Goal: Use online tool/utility: Use online tool/utility

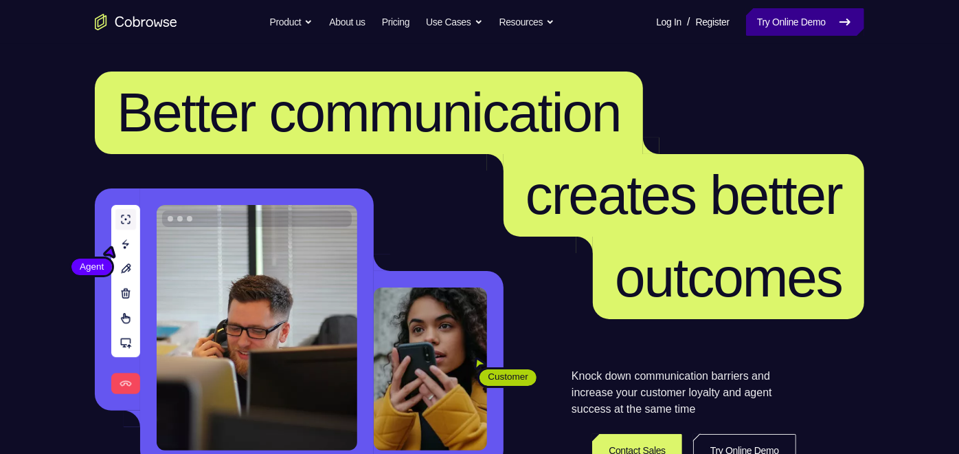
click at [808, 30] on link "Try Online Demo" at bounding box center [805, 21] width 118 height 27
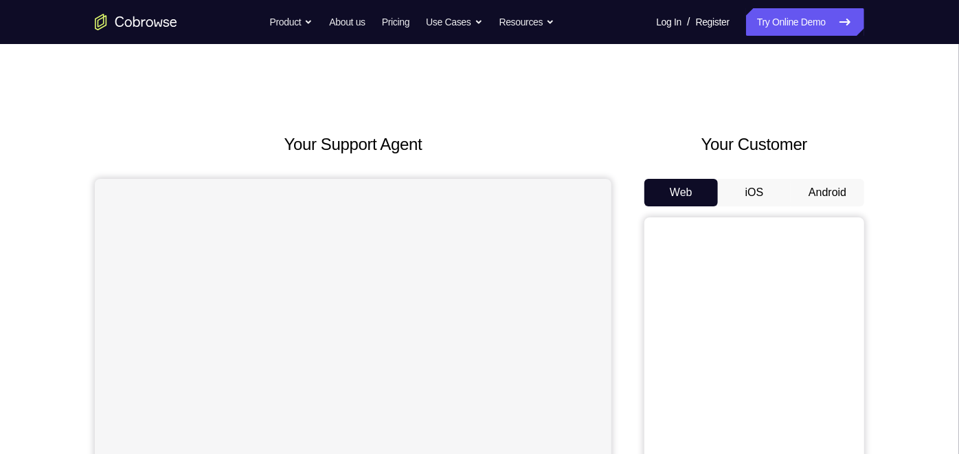
click at [815, 194] on button "Android" at bounding box center [828, 192] width 74 height 27
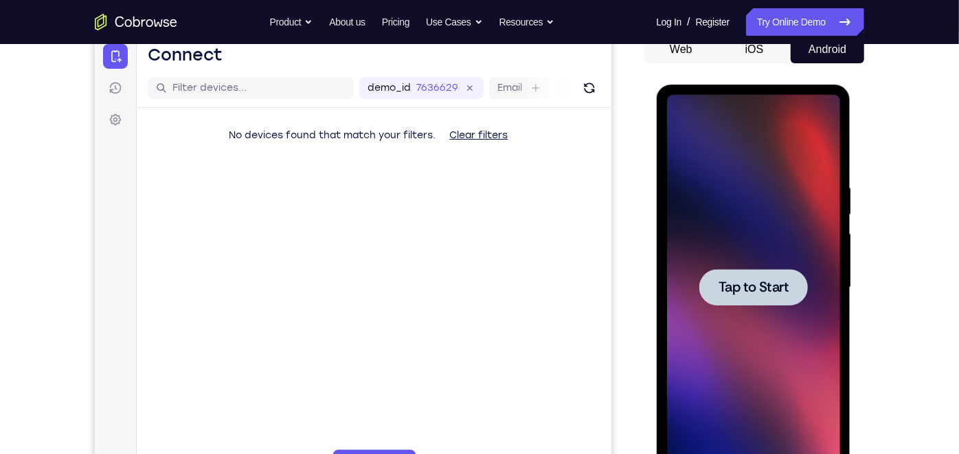
scroll to position [144, 0]
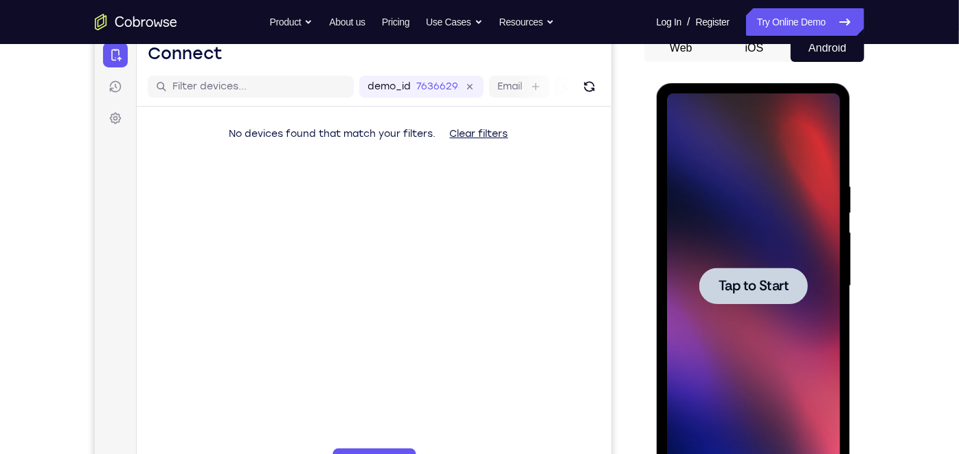
click at [751, 289] on span "Tap to Start" at bounding box center [753, 285] width 70 height 14
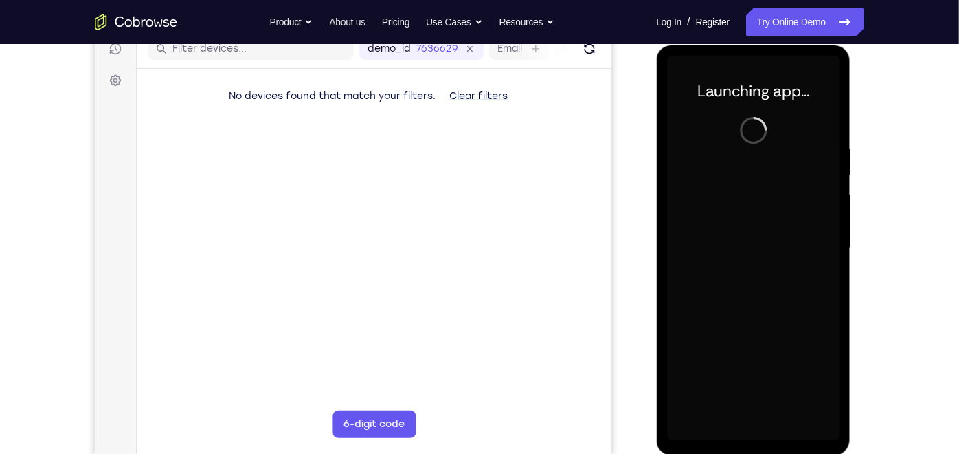
scroll to position [184, 0]
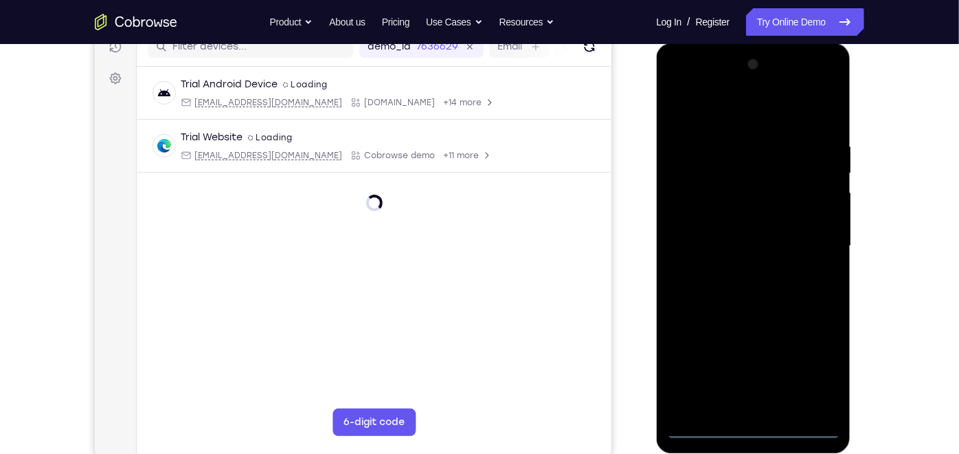
click at [752, 424] on div at bounding box center [753, 245] width 173 height 385
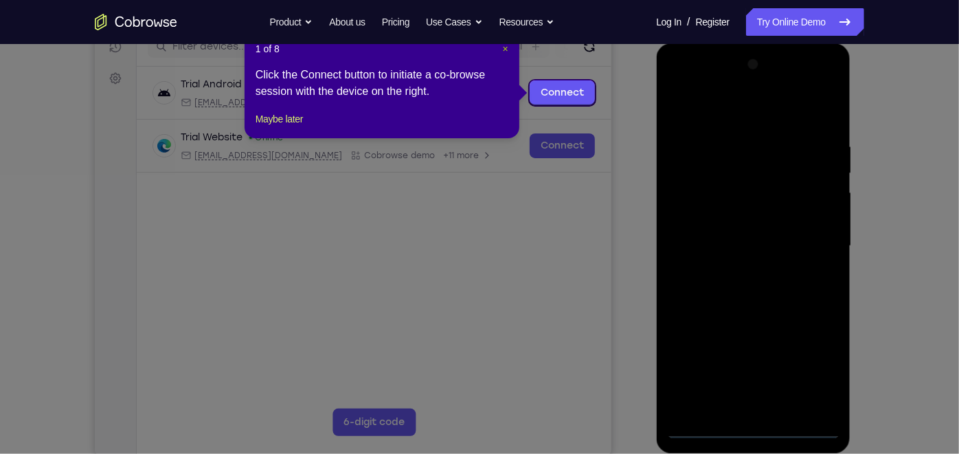
click at [504, 49] on span "×" at bounding box center [505, 48] width 5 height 11
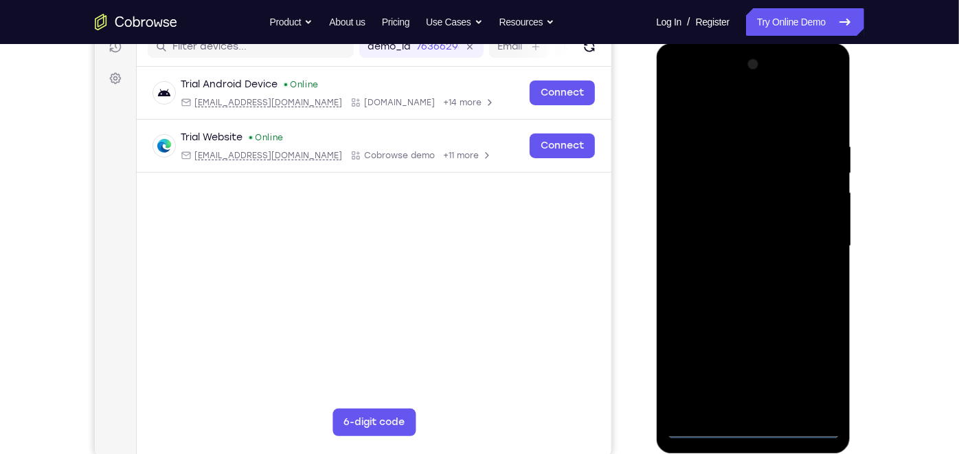
click at [815, 370] on div at bounding box center [753, 245] width 173 height 385
click at [733, 107] on div at bounding box center [753, 245] width 173 height 385
click at [809, 241] on div at bounding box center [753, 245] width 173 height 385
click at [767, 410] on div at bounding box center [753, 245] width 173 height 385
click at [728, 230] on div at bounding box center [753, 245] width 173 height 385
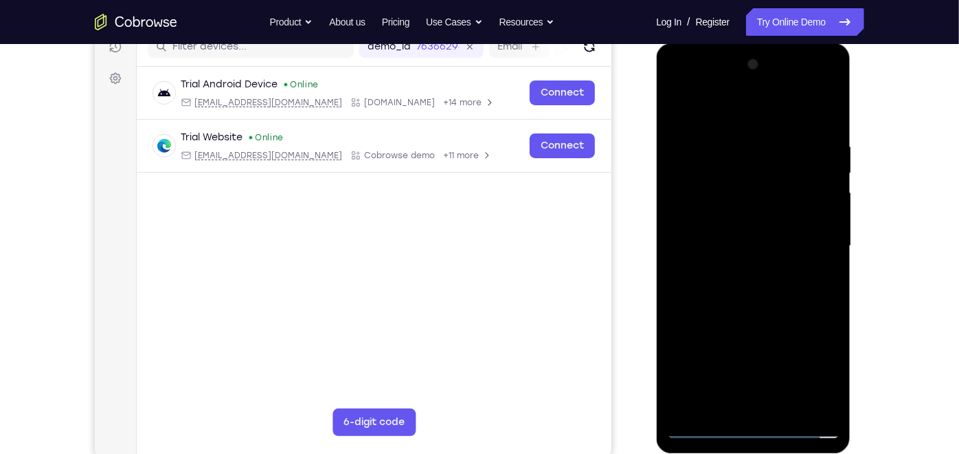
click at [740, 221] on div at bounding box center [753, 245] width 173 height 385
click at [740, 248] on div at bounding box center [753, 245] width 173 height 385
click at [745, 292] on div at bounding box center [753, 245] width 173 height 385
click at [762, 306] on div at bounding box center [753, 245] width 173 height 385
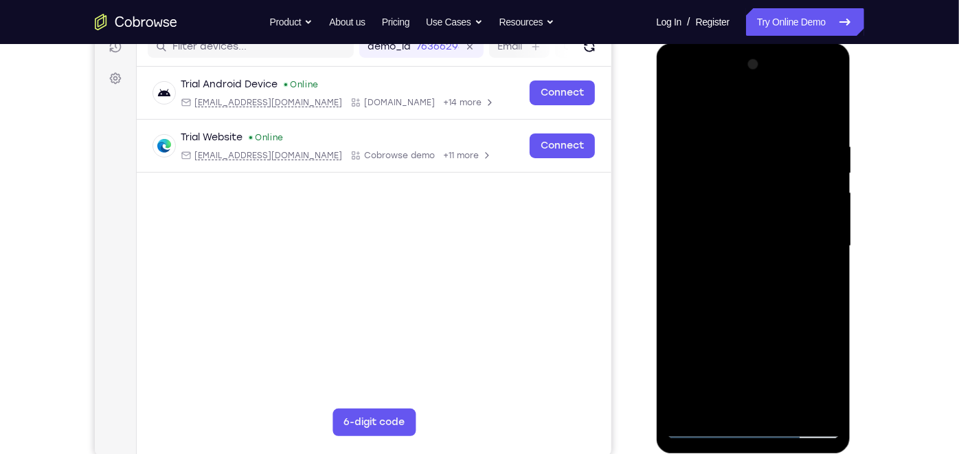
drag, startPoint x: 776, startPoint y: 320, endPoint x: 773, endPoint y: 241, distance: 78.4
click at [773, 241] on div at bounding box center [753, 245] width 173 height 385
click at [830, 231] on div at bounding box center [753, 245] width 173 height 385
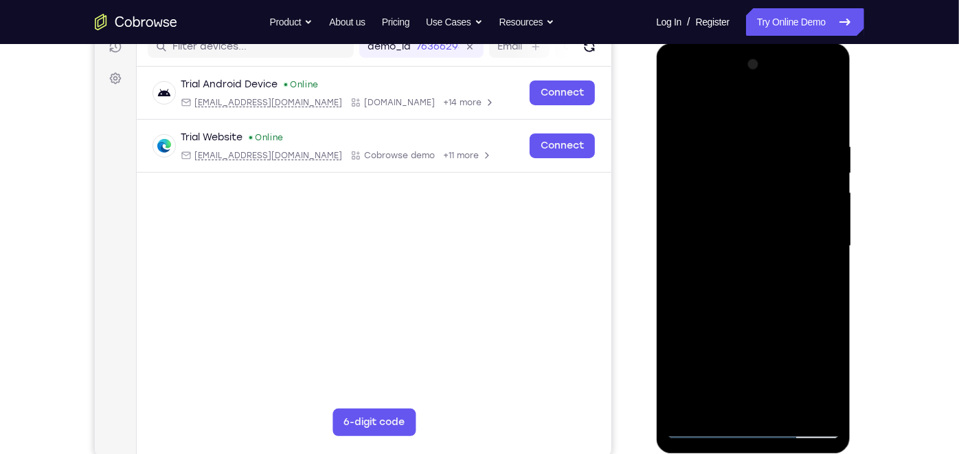
click at [830, 231] on div at bounding box center [753, 245] width 173 height 385
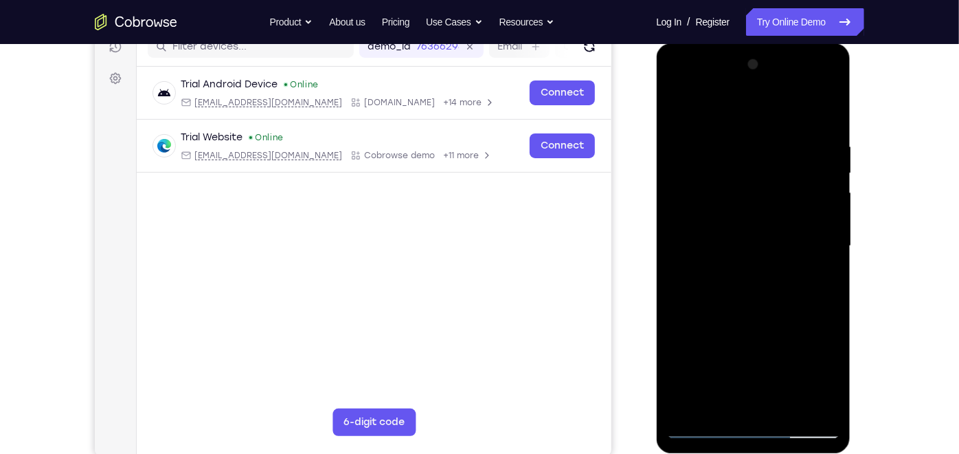
click at [830, 231] on div at bounding box center [753, 245] width 173 height 385
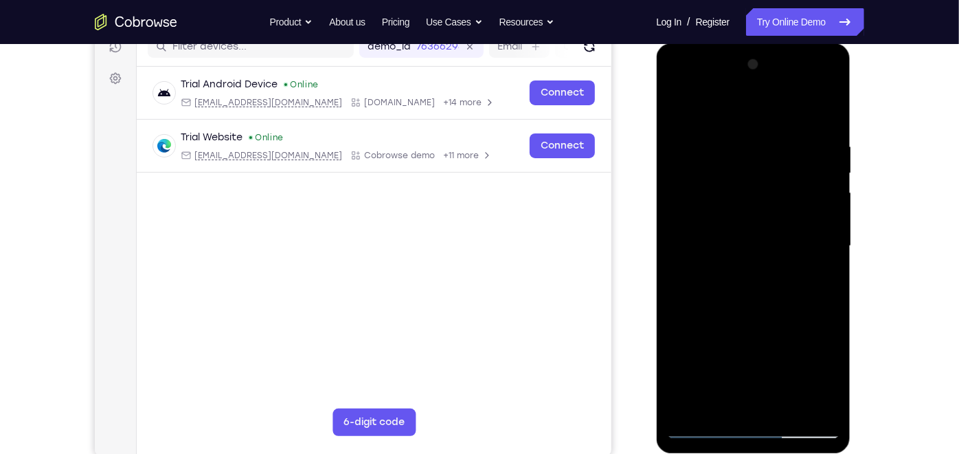
click at [679, 355] on div at bounding box center [753, 245] width 173 height 385
click at [781, 410] on div at bounding box center [753, 245] width 173 height 385
click at [750, 321] on div at bounding box center [753, 245] width 173 height 385
click at [680, 101] on div at bounding box center [753, 245] width 173 height 385
click at [735, 127] on div at bounding box center [753, 245] width 173 height 385
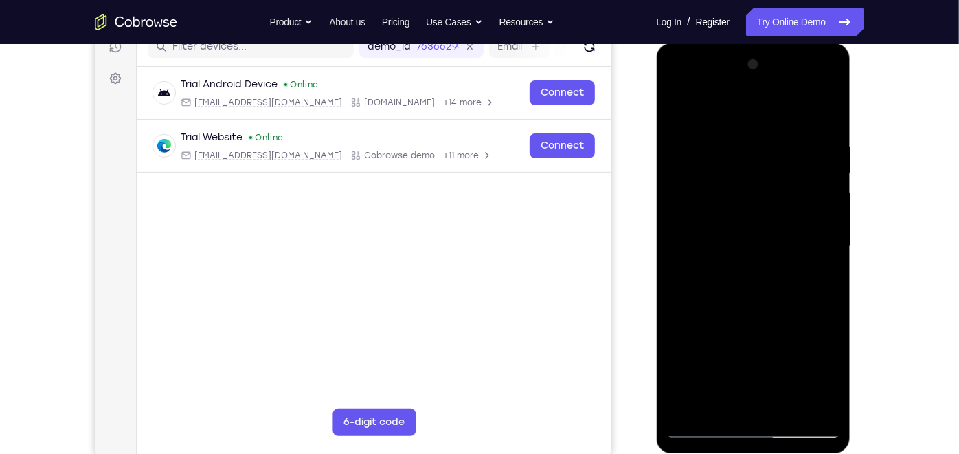
click at [823, 115] on div at bounding box center [753, 245] width 173 height 385
click at [829, 104] on div at bounding box center [753, 245] width 173 height 385
drag, startPoint x: 756, startPoint y: 198, endPoint x: 764, endPoint y: 310, distance: 112.3
click at [764, 310] on div at bounding box center [753, 245] width 173 height 385
click at [679, 108] on div at bounding box center [753, 245] width 173 height 385
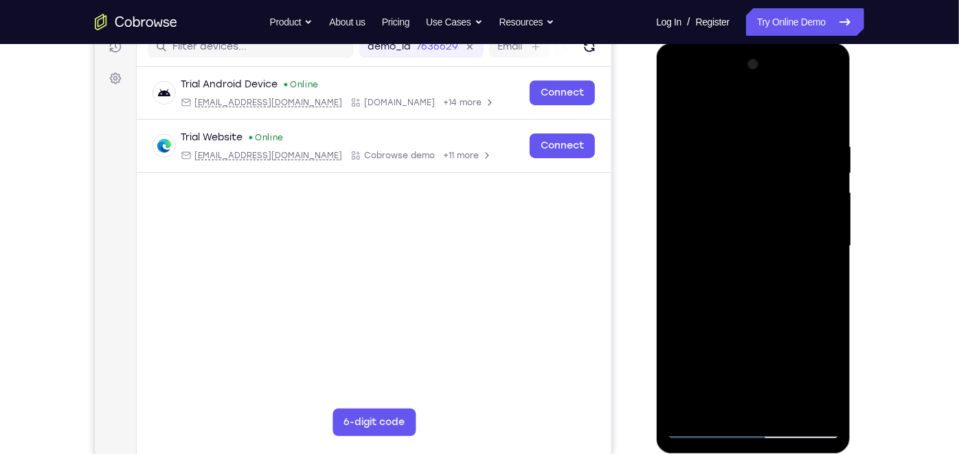
click at [825, 106] on div at bounding box center [753, 245] width 173 height 385
click at [750, 140] on div at bounding box center [753, 245] width 173 height 385
click at [681, 144] on div at bounding box center [753, 245] width 173 height 385
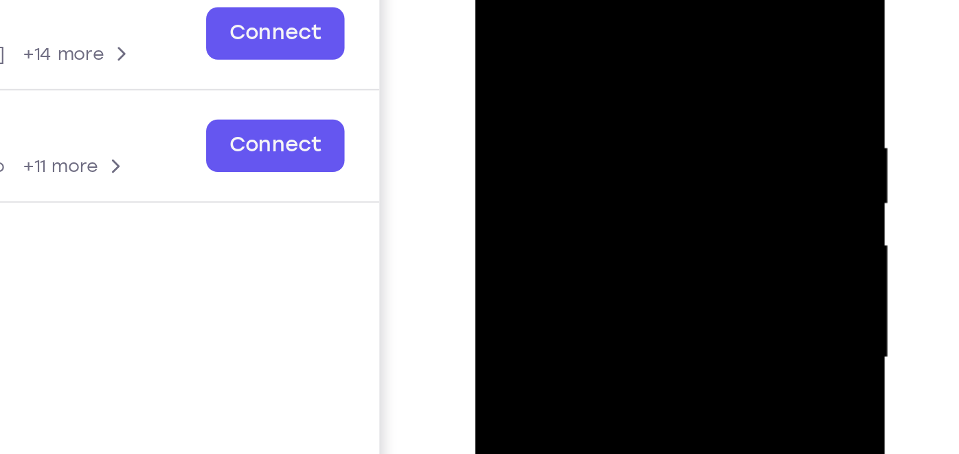
click at [596, 14] on div at bounding box center [571, 132] width 173 height 385
click at [575, 162] on div at bounding box center [571, 132] width 173 height 385
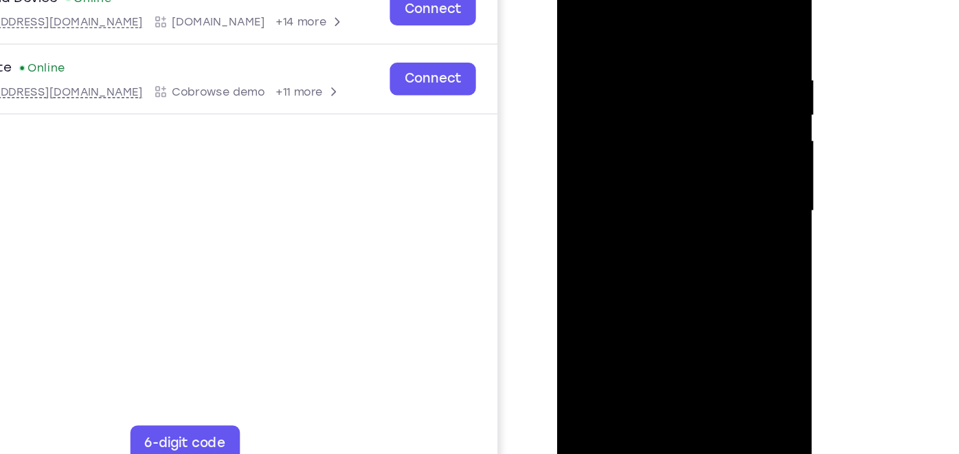
click at [623, 304] on div at bounding box center [653, 147] width 173 height 385
click at [584, 304] on div at bounding box center [653, 147] width 173 height 385
click at [620, 309] on div at bounding box center [653, 147] width 173 height 385
click at [691, 223] on div at bounding box center [653, 147] width 173 height 385
click at [718, 173] on div at bounding box center [653, 147] width 173 height 385
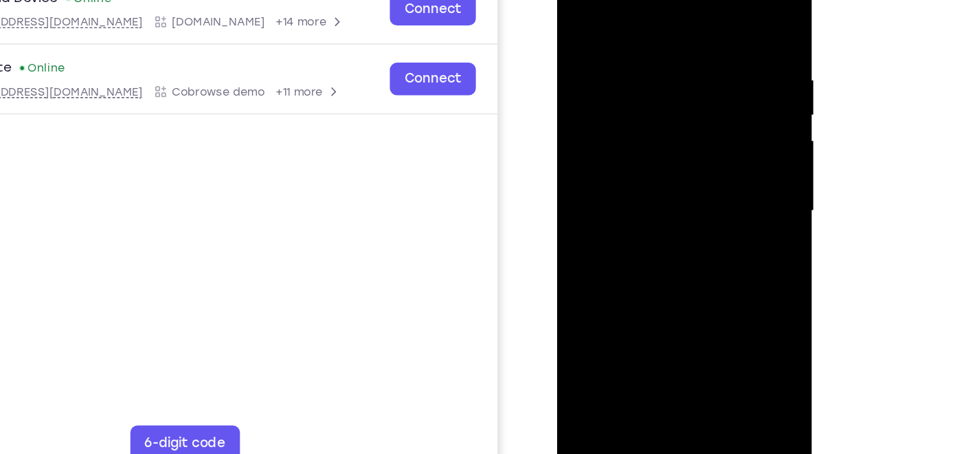
click at [577, 10] on div at bounding box center [653, 147] width 173 height 385
click at [636, 168] on div at bounding box center [653, 147] width 173 height 385
click at [573, 7] on div at bounding box center [653, 147] width 173 height 385
click at [614, 139] on div at bounding box center [653, 147] width 173 height 385
click at [612, 305] on div at bounding box center [653, 147] width 173 height 385
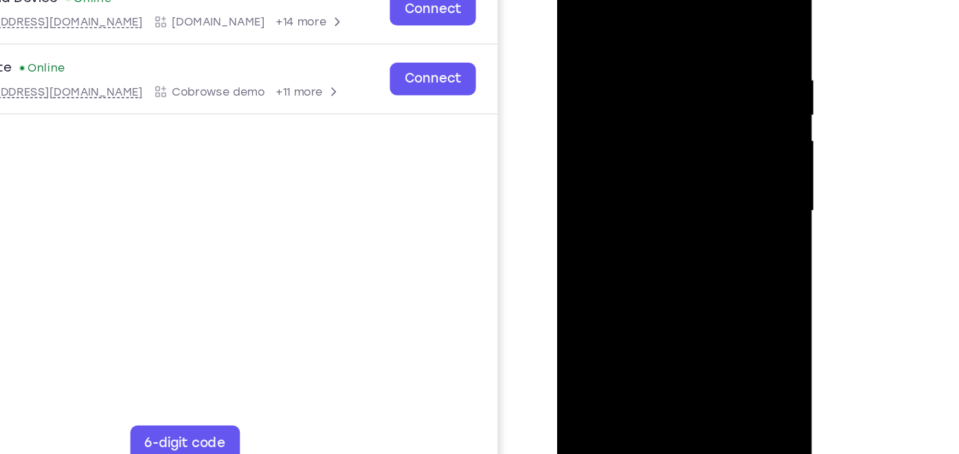
click at [629, 127] on div at bounding box center [653, 147] width 173 height 385
click at [651, 249] on div at bounding box center [653, 147] width 173 height 385
click at [627, 234] on div at bounding box center [653, 147] width 173 height 385
click at [653, 229] on div at bounding box center [653, 147] width 173 height 385
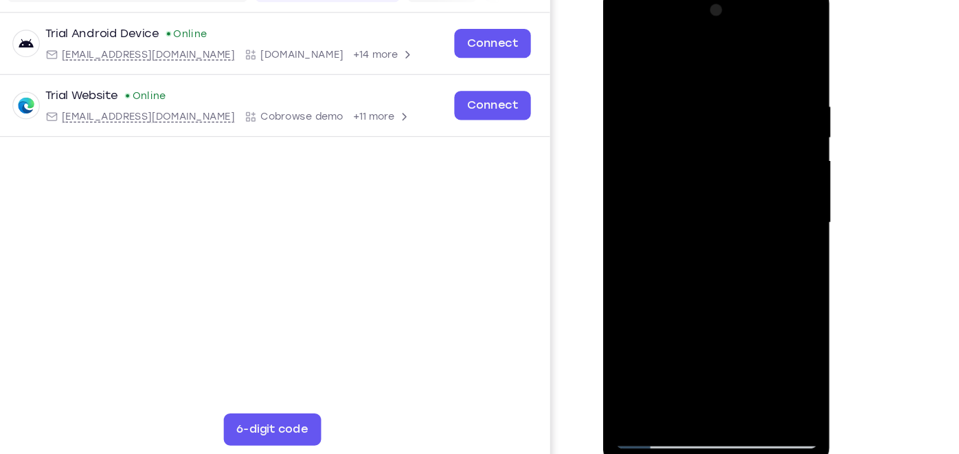
click at [672, 133] on div at bounding box center [699, 188] width 173 height 385
click at [707, 254] on div at bounding box center [699, 188] width 173 height 385
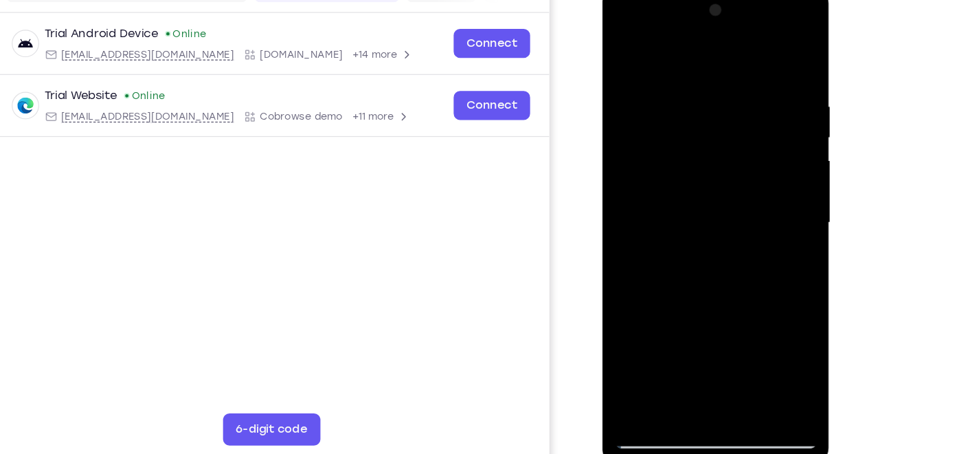
click at [626, 110] on div at bounding box center [698, 188] width 173 height 385
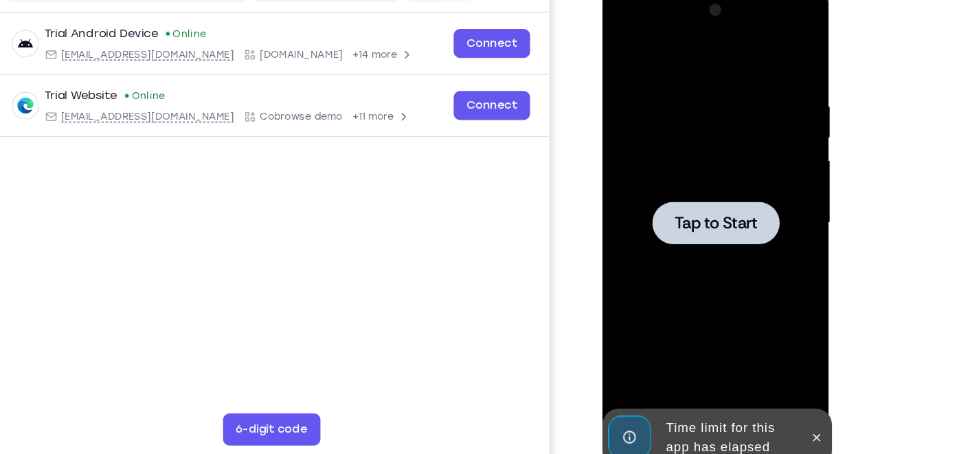
click at [636, 276] on div at bounding box center [698, 188] width 173 height 385
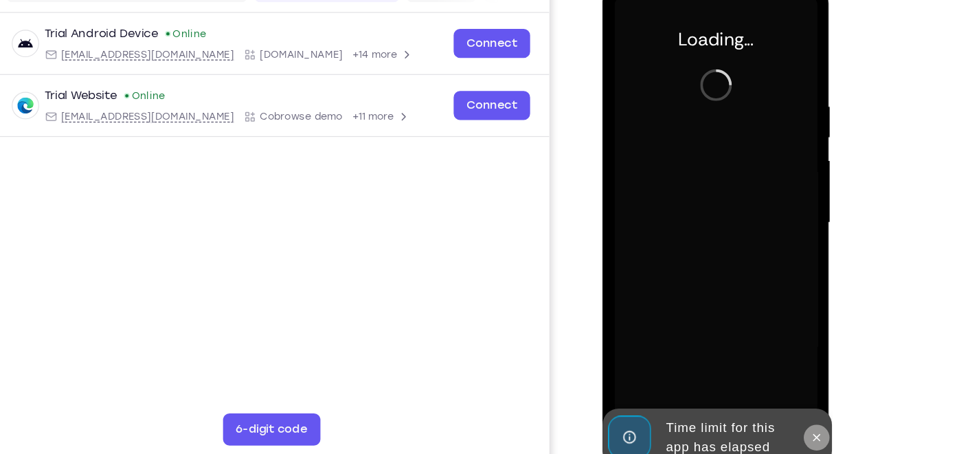
click at [785, 373] on icon at bounding box center [784, 371] width 11 height 11
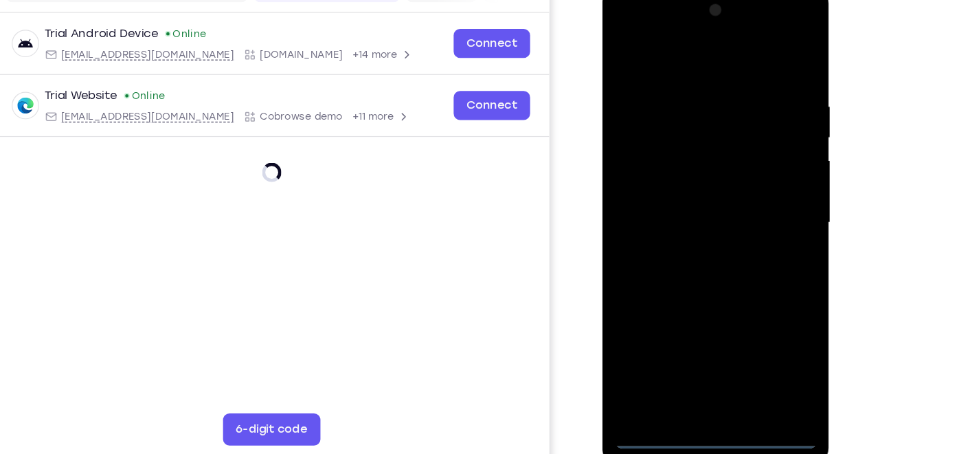
click at [697, 366] on div at bounding box center [698, 188] width 173 height 385
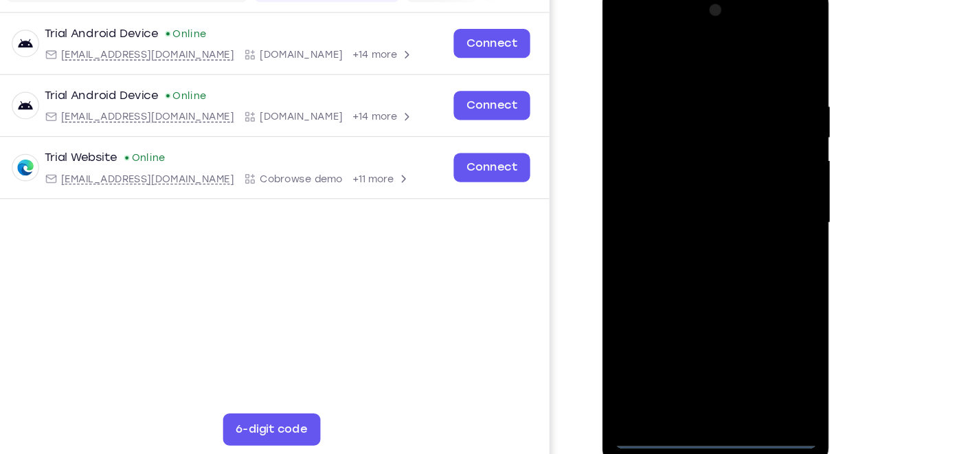
click at [698, 373] on div at bounding box center [698, 188] width 173 height 385
click at [762, 311] on div at bounding box center [698, 188] width 173 height 385
click at [673, 55] on div at bounding box center [698, 188] width 173 height 385
click at [760, 176] on div at bounding box center [698, 188] width 173 height 385
click at [713, 351] on div at bounding box center [698, 188] width 173 height 385
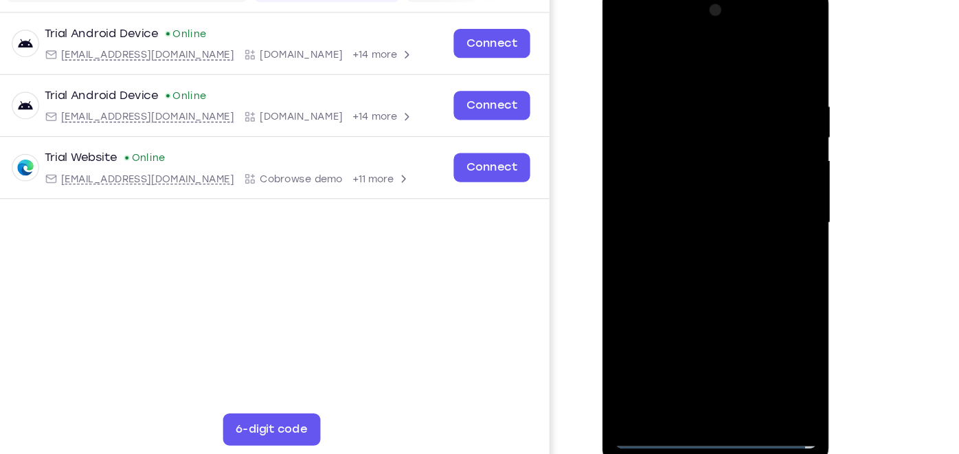
click at [678, 179] on div at bounding box center [698, 188] width 173 height 385
click at [684, 161] on div at bounding box center [698, 188] width 173 height 385
click at [685, 191] on div at bounding box center [698, 188] width 173 height 385
click at [682, 235] on div at bounding box center [698, 188] width 173 height 385
click at [688, 237] on div at bounding box center [698, 188] width 173 height 385
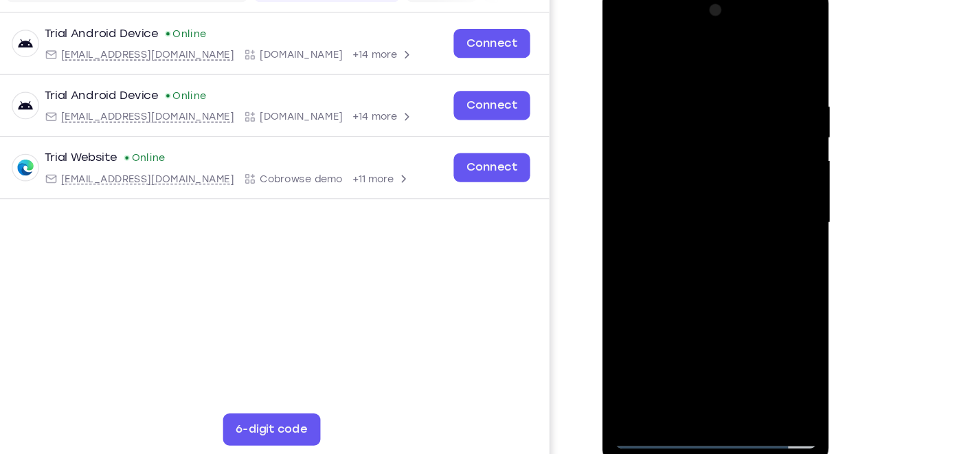
click at [688, 237] on div at bounding box center [698, 188] width 173 height 385
click at [715, 247] on div at bounding box center [698, 188] width 173 height 385
drag, startPoint x: 715, startPoint y: 247, endPoint x: 721, endPoint y: 162, distance: 85.4
click at [721, 162] on div at bounding box center [698, 188] width 173 height 385
click at [775, 169] on div at bounding box center [698, 188] width 173 height 385
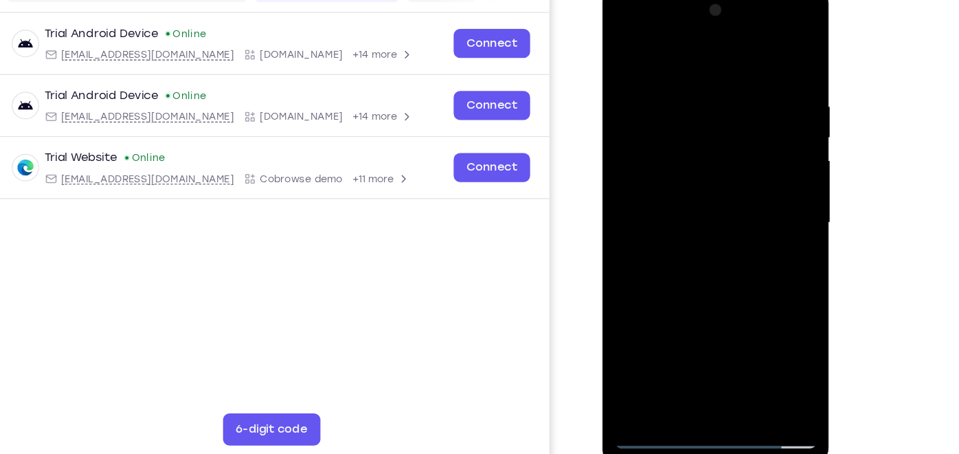
click at [775, 169] on div at bounding box center [698, 188] width 173 height 385
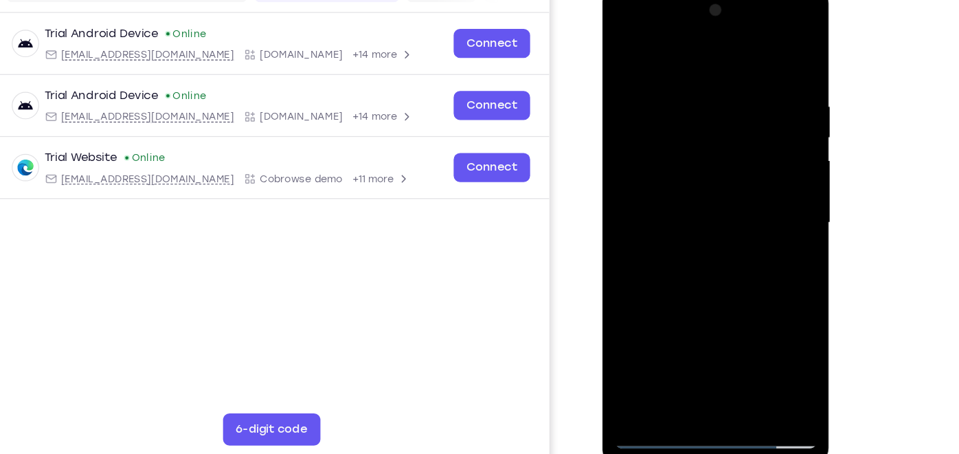
click at [775, 169] on div at bounding box center [698, 188] width 173 height 385
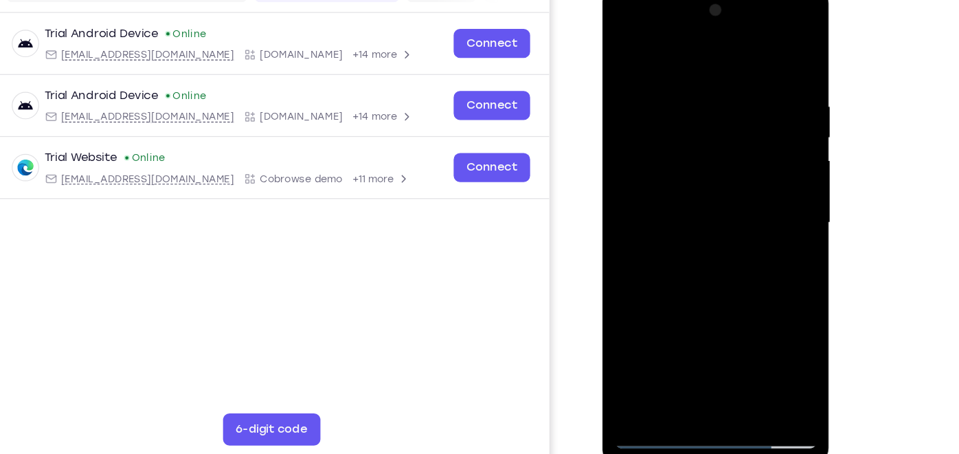
click at [775, 169] on div at bounding box center [698, 188] width 173 height 385
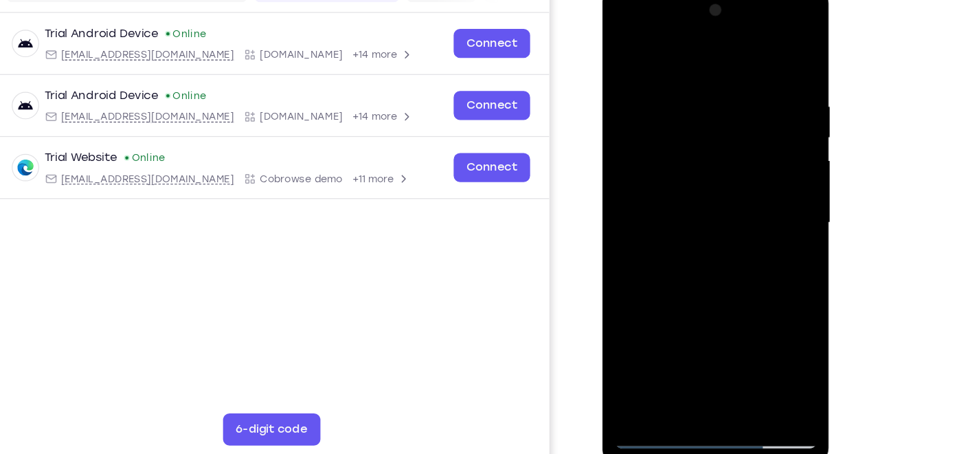
click at [773, 346] on div at bounding box center [698, 188] width 173 height 385
click at [740, 352] on div at bounding box center [698, 188] width 173 height 385
click at [729, 350] on div at bounding box center [698, 188] width 173 height 385
drag, startPoint x: 733, startPoint y: 305, endPoint x: 723, endPoint y: 270, distance: 36.3
click at [723, 270] on div at bounding box center [698, 188] width 173 height 385
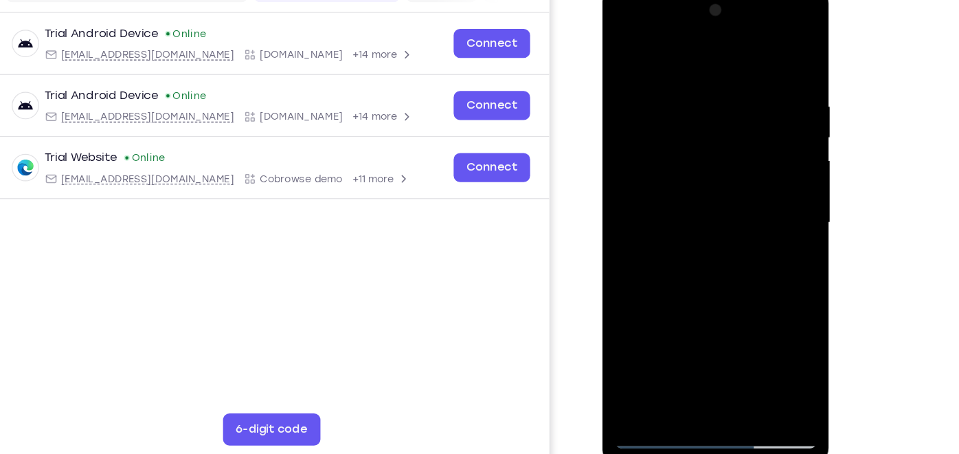
click at [691, 257] on div at bounding box center [698, 188] width 173 height 385
click at [691, 179] on div at bounding box center [698, 188] width 173 height 385
click at [678, 340] on div at bounding box center [698, 188] width 173 height 385
click at [681, 162] on div at bounding box center [698, 188] width 173 height 385
click at [717, 289] on div at bounding box center [698, 188] width 173 height 385
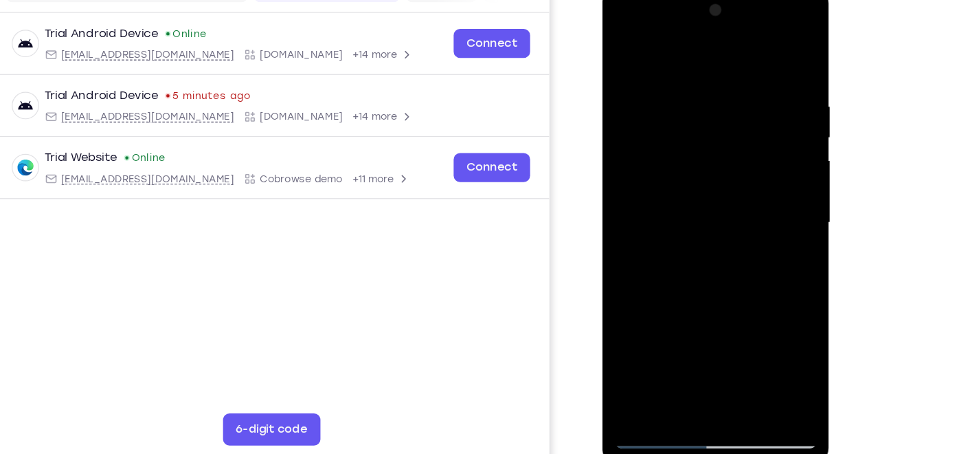
click at [757, 223] on div at bounding box center [698, 188] width 173 height 385
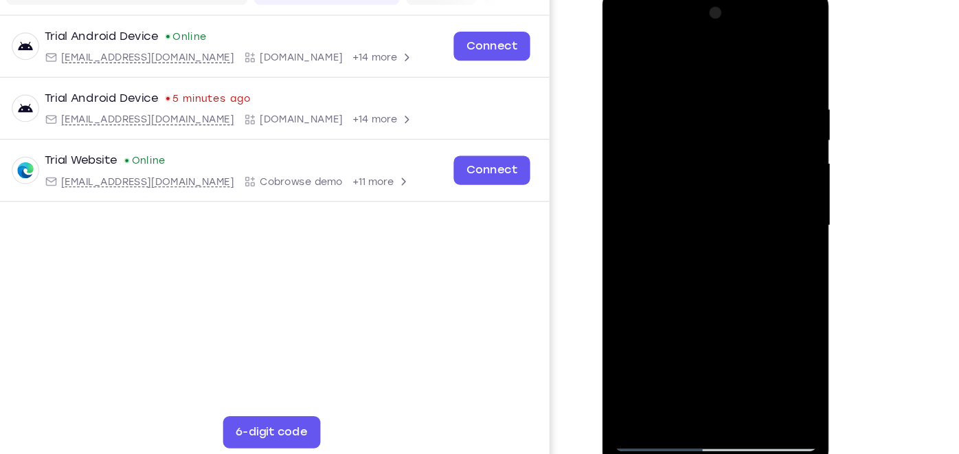
click at [627, 54] on div at bounding box center [698, 191] width 173 height 385
click at [674, 239] on div at bounding box center [698, 191] width 173 height 385
click at [733, 362] on div at bounding box center [698, 191] width 173 height 385
click at [656, 373] on div at bounding box center [698, 191] width 173 height 385
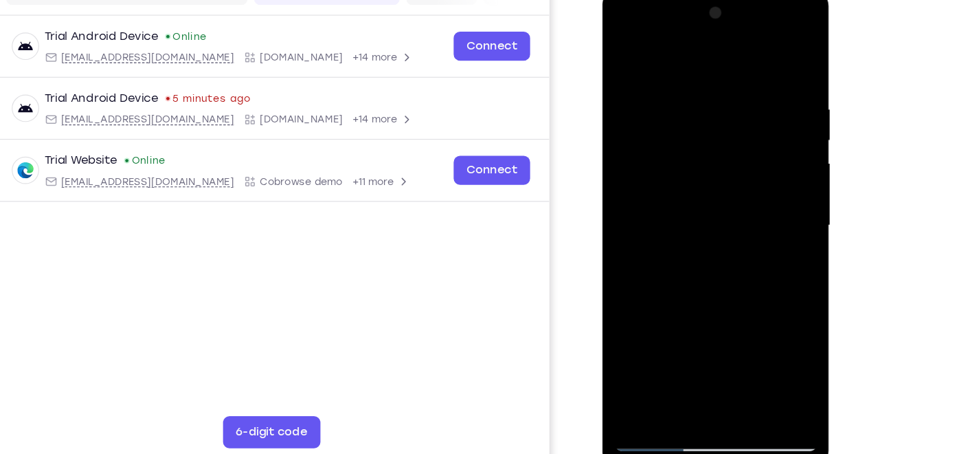
click at [635, 358] on div at bounding box center [698, 191] width 173 height 385
click at [670, 78] on div at bounding box center [698, 191] width 173 height 385
click at [770, 61] on div at bounding box center [698, 191] width 173 height 385
drag, startPoint x: 700, startPoint y: 136, endPoint x: 698, endPoint y: 290, distance: 154.0
click at [698, 290] on div at bounding box center [698, 191] width 173 height 385
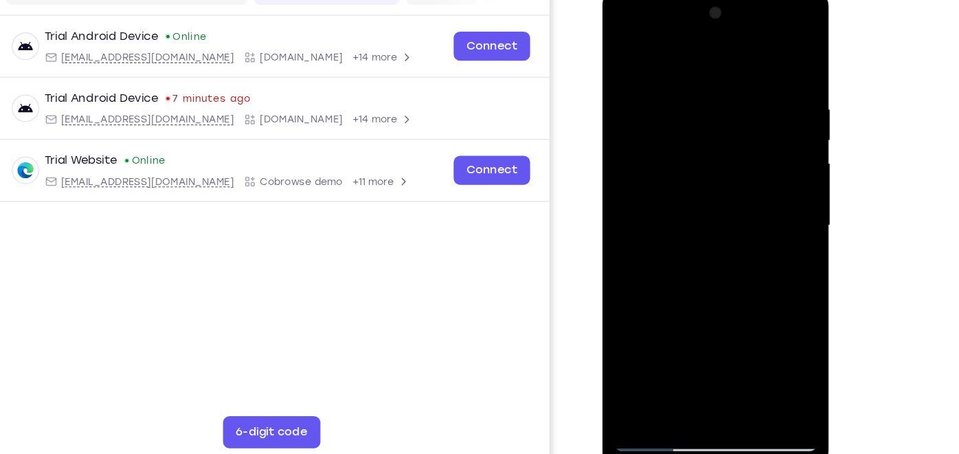
click at [759, 87] on div at bounding box center [698, 191] width 173 height 385
click at [772, 157] on div at bounding box center [698, 191] width 173 height 385
click at [623, 201] on div at bounding box center [698, 191] width 173 height 385
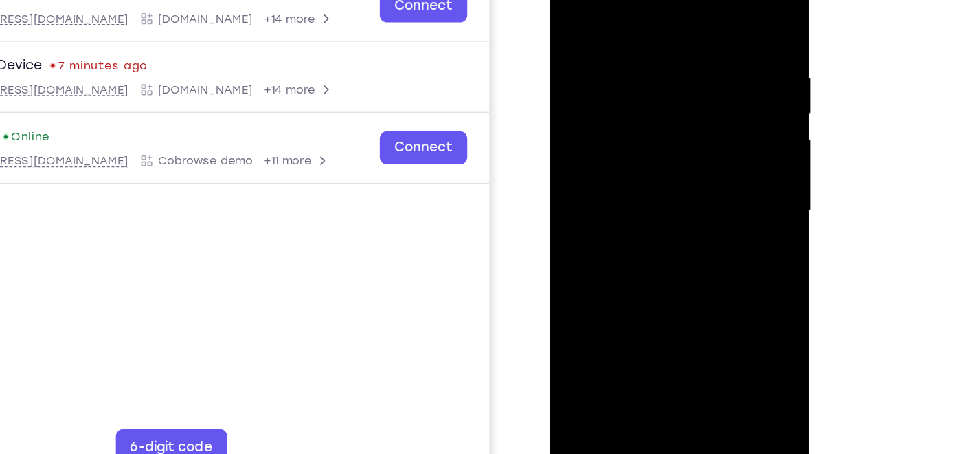
click at [720, 156] on div at bounding box center [646, 142] width 173 height 385
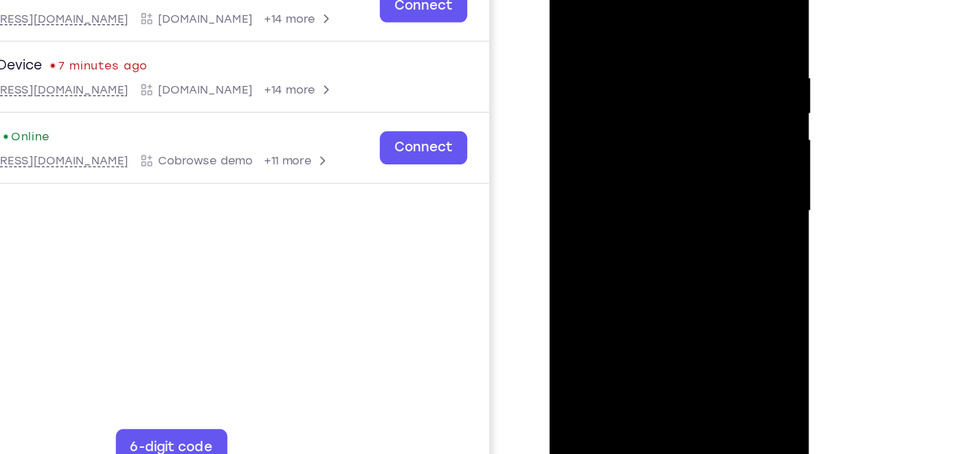
click at [566, 108] on div at bounding box center [646, 142] width 173 height 385
click at [702, 298] on div at bounding box center [646, 142] width 173 height 385
click at [577, 9] on div at bounding box center [646, 142] width 173 height 385
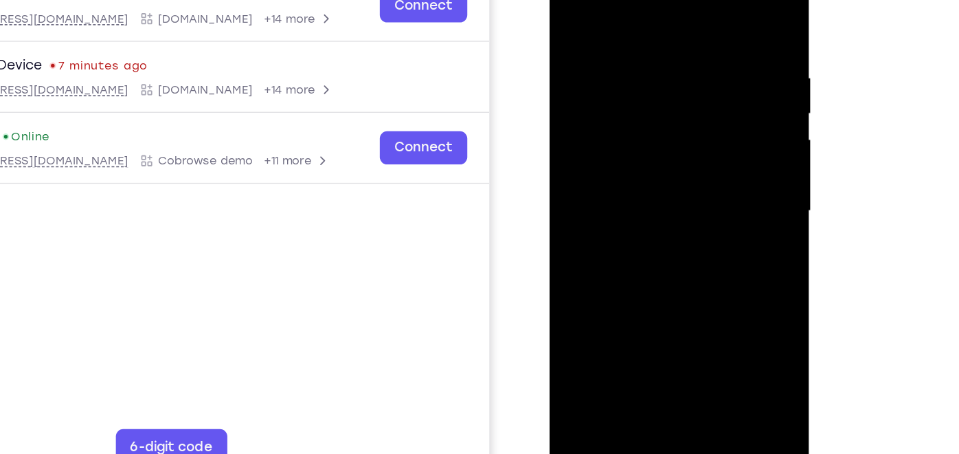
click at [679, 53] on div at bounding box center [646, 142] width 173 height 385
click at [613, 304] on div at bounding box center [646, 142] width 173 height 385
click at [616, 94] on div at bounding box center [646, 142] width 173 height 385
click at [610, 218] on div at bounding box center [646, 142] width 173 height 385
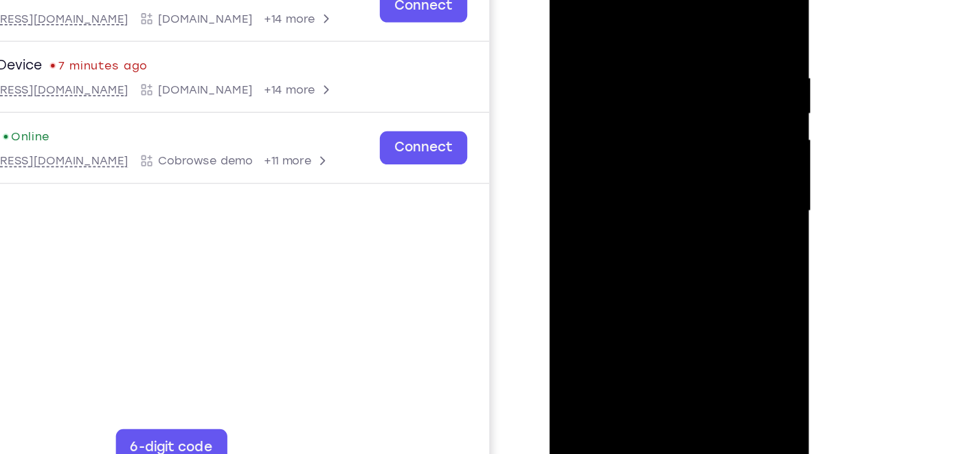
click at [610, 218] on div at bounding box center [646, 142] width 173 height 385
click at [652, 208] on div at bounding box center [646, 142] width 173 height 385
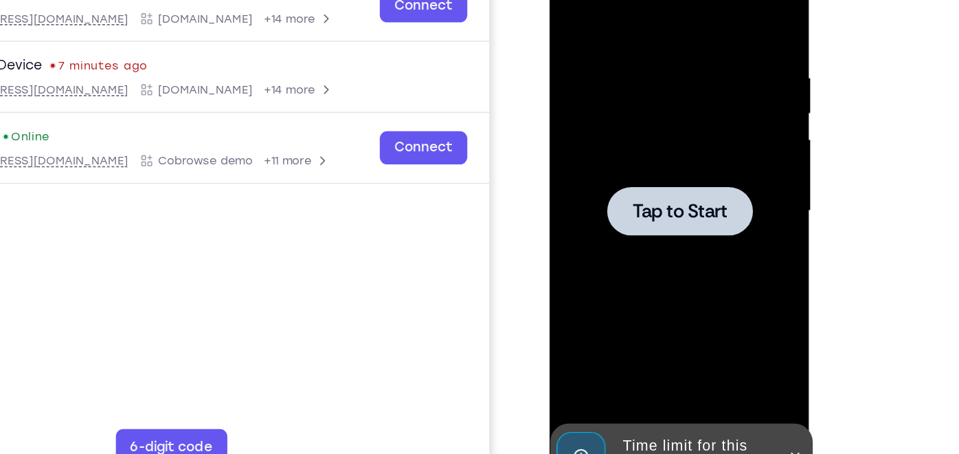
click at [652, 208] on div at bounding box center [646, 142] width 173 height 385
